Goal: Find specific page/section

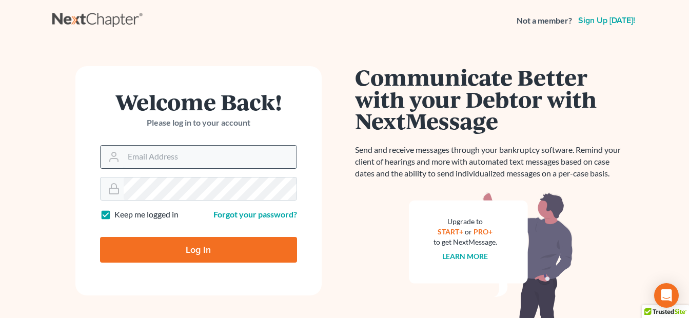
click at [198, 150] on input "Email Address" at bounding box center [210, 157] width 173 height 23
type input "[EMAIL_ADDRESS][DOMAIN_NAME]"
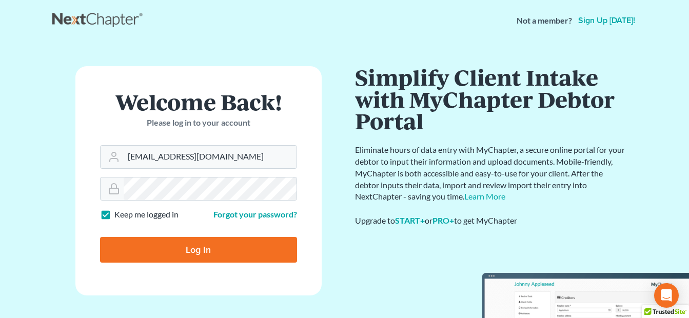
click at [195, 253] on input "Log In" at bounding box center [198, 250] width 197 height 26
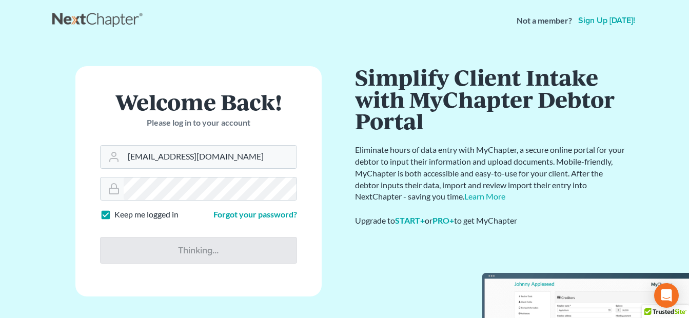
type input "Thinking..."
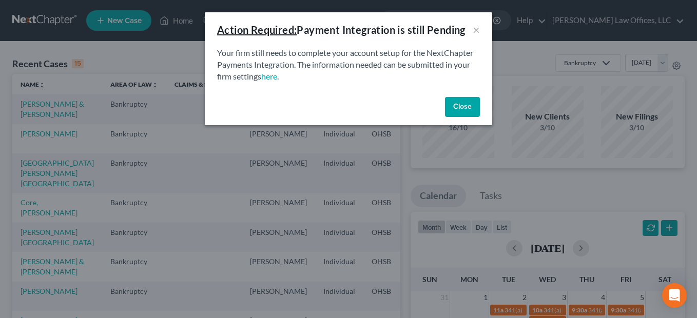
drag, startPoint x: 456, startPoint y: 107, endPoint x: 443, endPoint y: 103, distance: 13.8
click at [456, 107] on button "Close" at bounding box center [462, 107] width 35 height 21
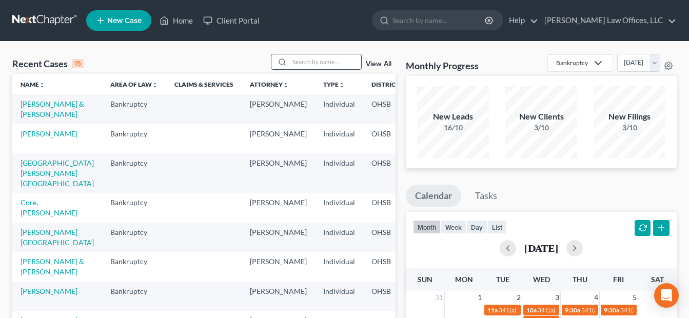
click at [334, 62] on input "search" at bounding box center [325, 61] width 72 height 15
type input "[PERSON_NAME]"
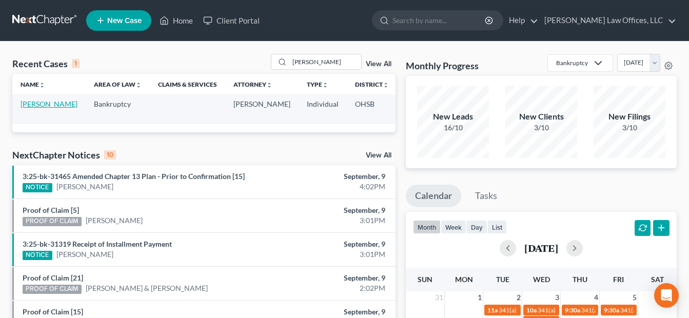
click at [39, 100] on link "[PERSON_NAME]" at bounding box center [49, 104] width 57 height 9
select select "3"
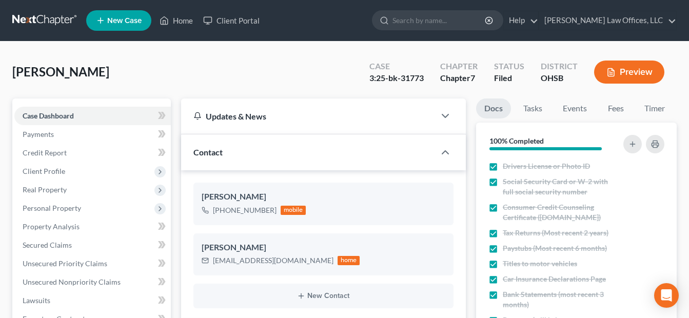
scroll to position [308, 0]
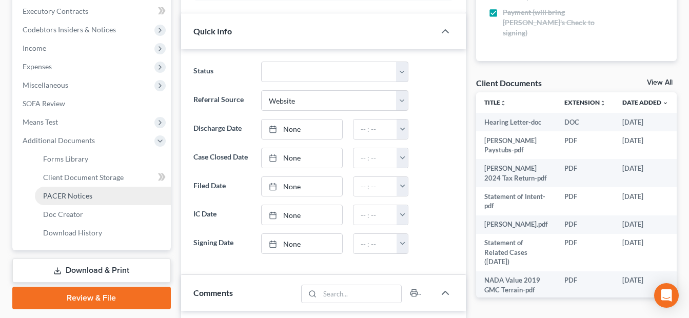
click at [72, 194] on span "PACER Notices" at bounding box center [67, 195] width 49 height 9
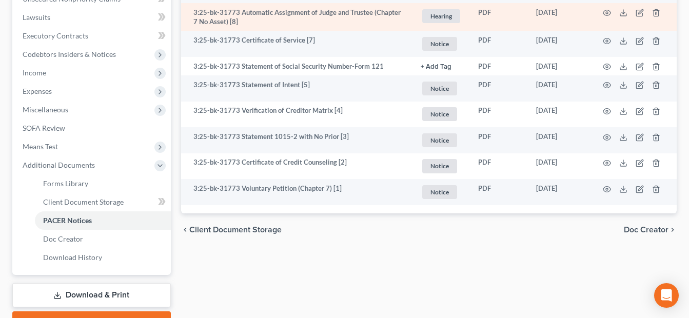
scroll to position [308, 0]
